Goal: Navigation & Orientation: Understand site structure

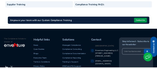
scroll to position [824, 0]
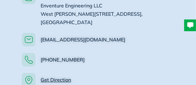
scroll to position [374, 0]
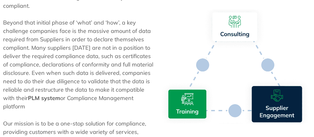
scroll to position [373, 0]
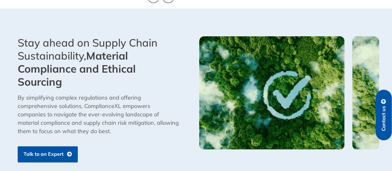
scroll to position [233, 0]
